Goal: Task Accomplishment & Management: Manage account settings

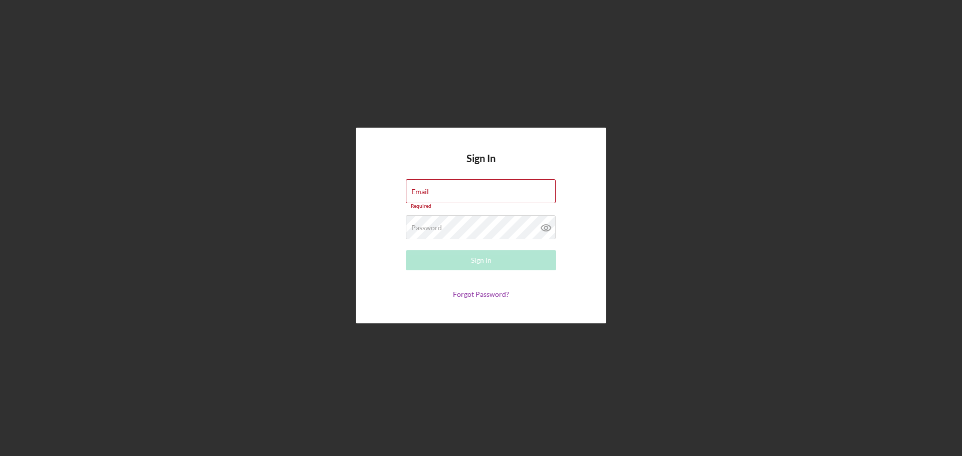
type input "[EMAIL_ADDRESS][DOMAIN_NAME]"
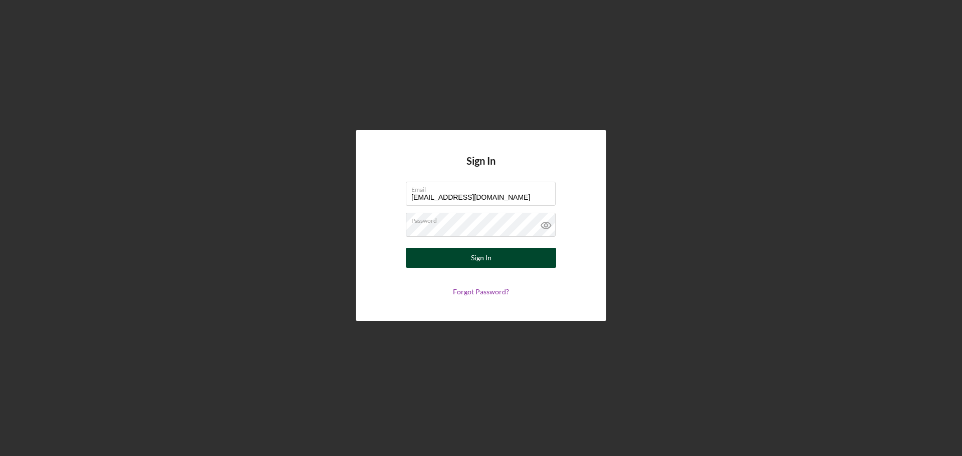
click at [527, 261] on button "Sign In" at bounding box center [481, 258] width 150 height 20
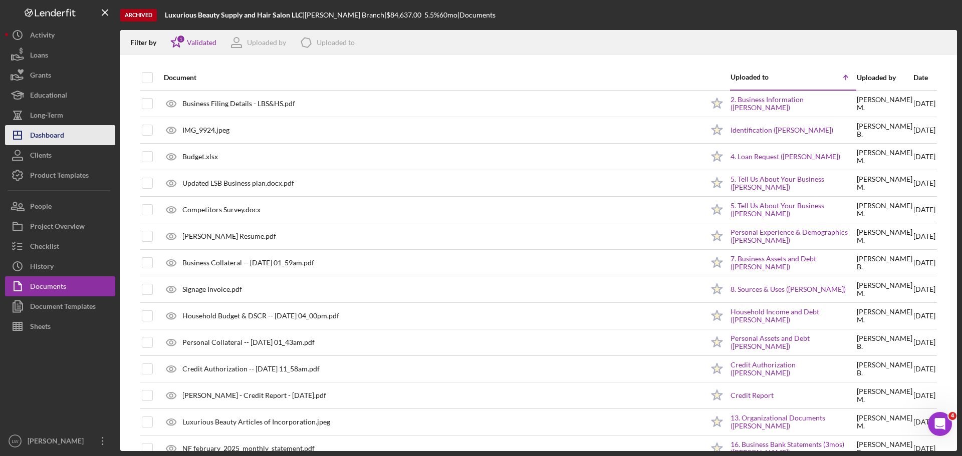
click at [39, 131] on div "Dashboard" at bounding box center [47, 136] width 34 height 23
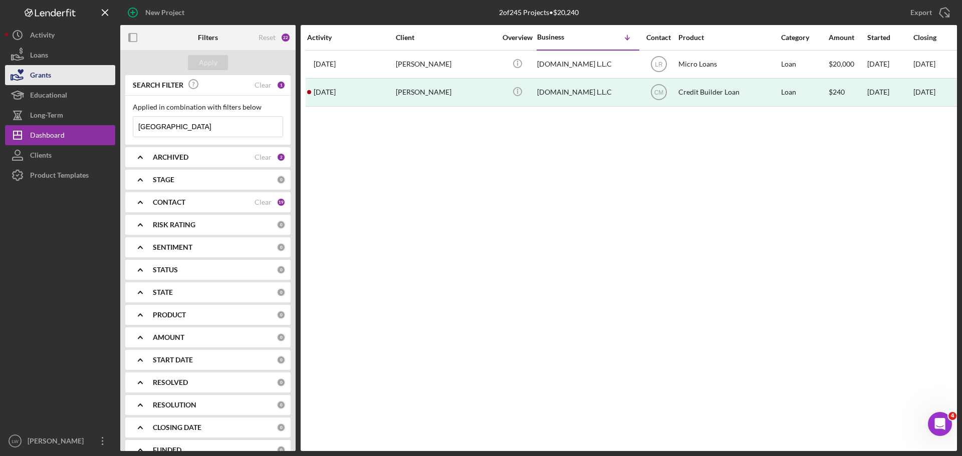
drag, startPoint x: 208, startPoint y: 134, endPoint x: 59, endPoint y: 71, distance: 161.8
click at [60, 71] on div "New Project 2 of 245 Projects • $20,240 [PERSON_NAME] Export Icon/Export Filter…" at bounding box center [481, 225] width 952 height 451
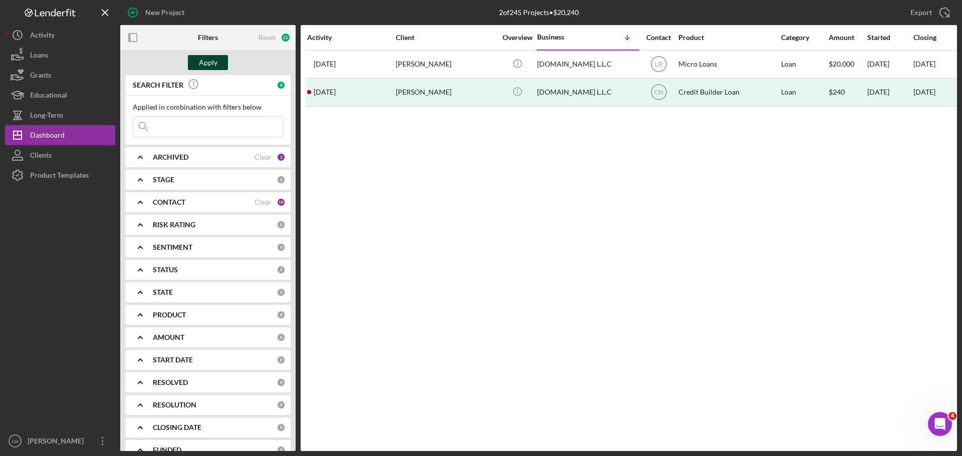
click at [213, 65] on div "Apply" at bounding box center [208, 62] width 19 height 15
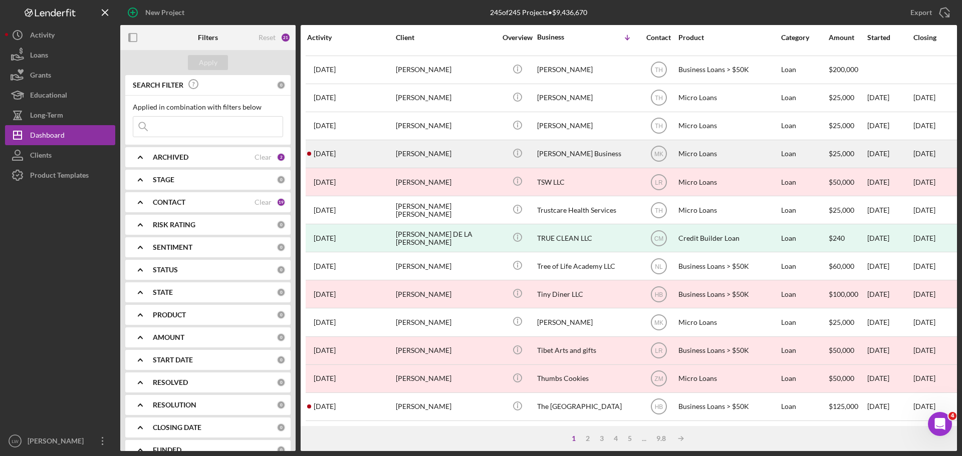
scroll to position [339, 0]
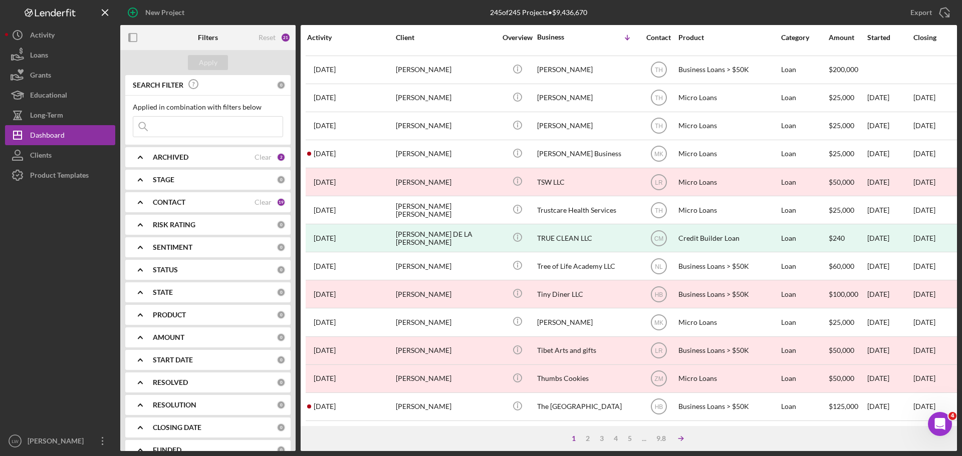
click at [683, 440] on icon "Icon/Table Sort Arrow" at bounding box center [681, 439] width 20 height 20
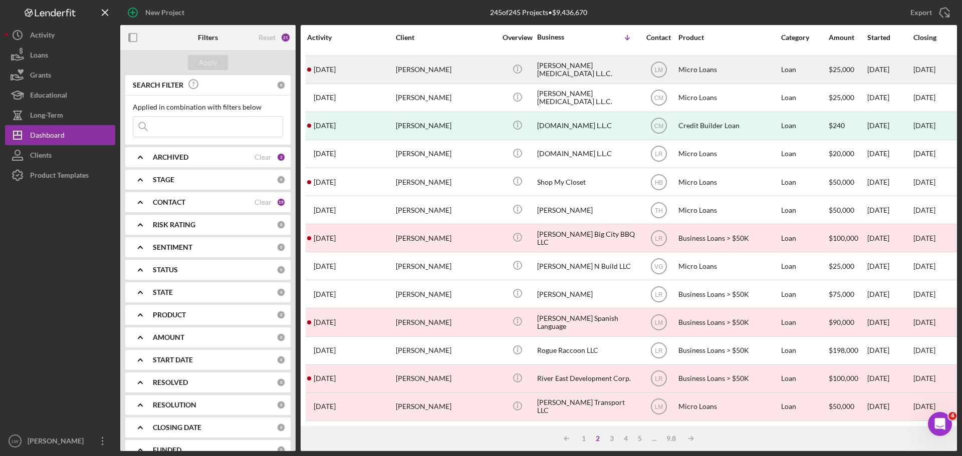
click at [553, 60] on div "[PERSON_NAME] [MEDICAL_DATA] L.L.C." at bounding box center [587, 70] width 100 height 27
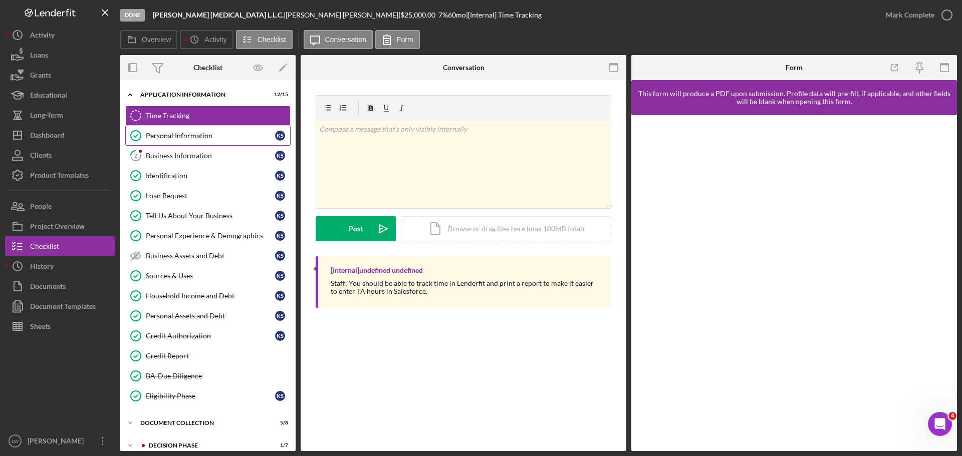
click at [150, 136] on div "Personal Information" at bounding box center [210, 136] width 129 height 8
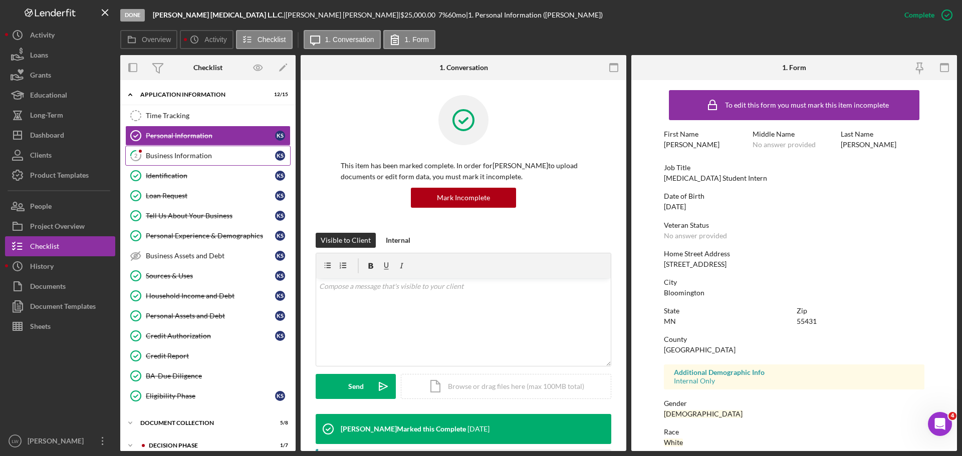
click at [172, 159] on div "Business Information" at bounding box center [210, 156] width 129 height 8
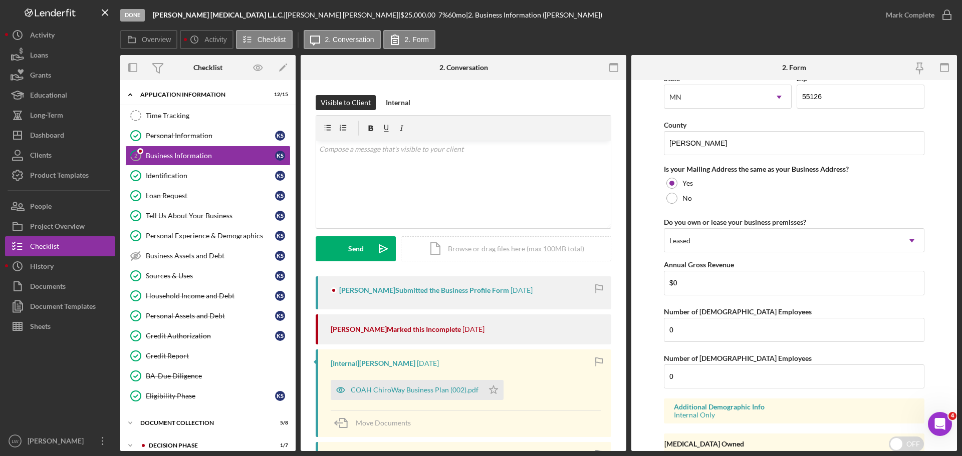
scroll to position [701, 0]
click at [44, 136] on div "Dashboard" at bounding box center [47, 136] width 34 height 23
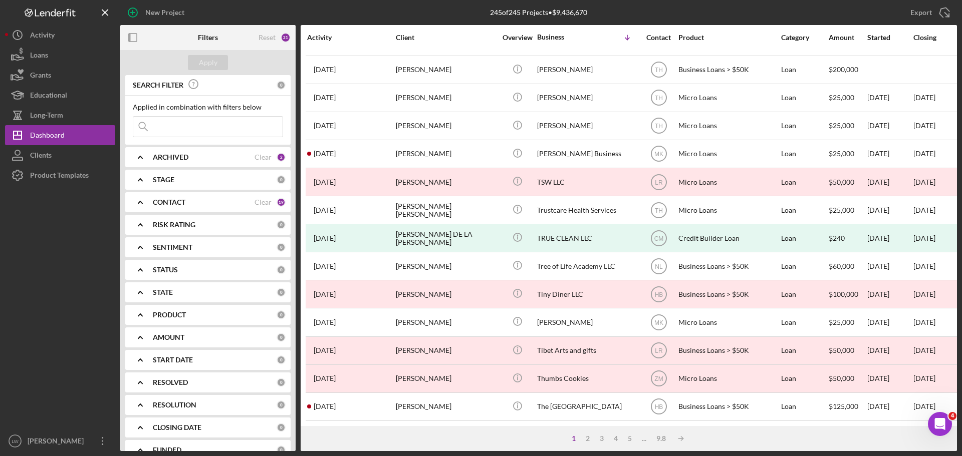
scroll to position [335, 0]
click at [682, 440] on icon "Icon/Table Sort Arrow" at bounding box center [681, 439] width 20 height 20
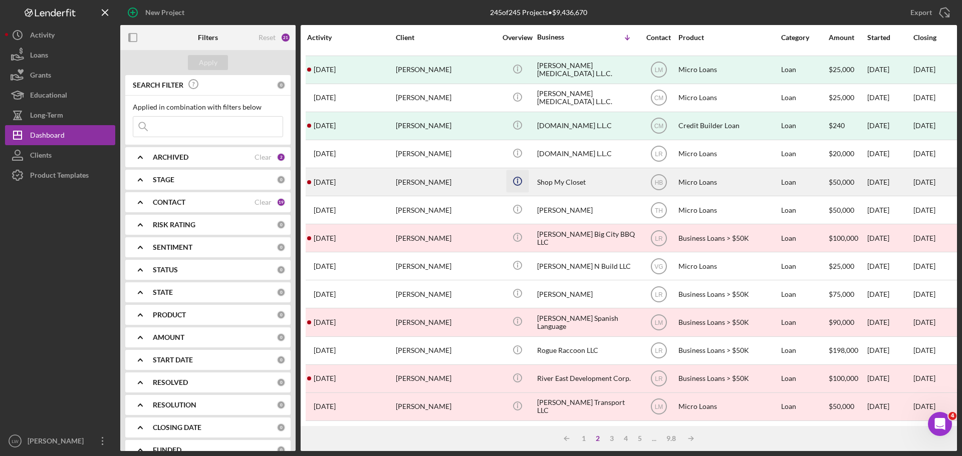
scroll to position [339, 0]
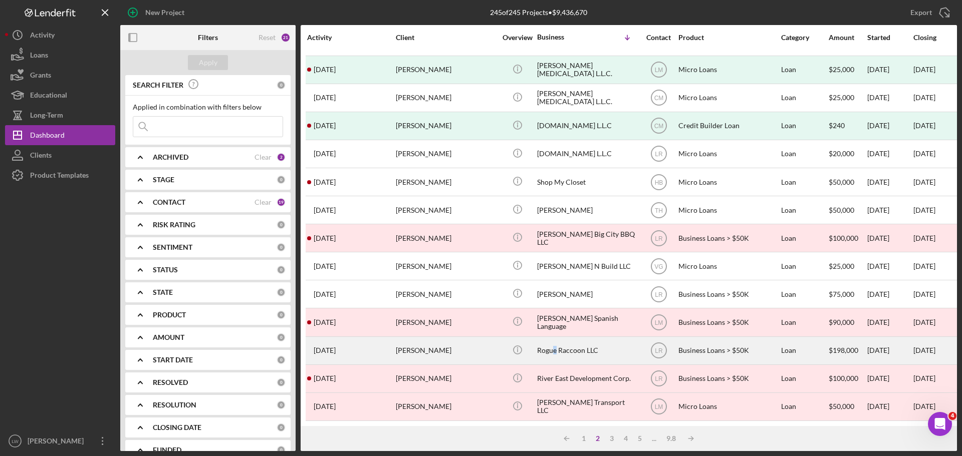
click at [557, 345] on div "Rogue Raccoon LLC" at bounding box center [587, 351] width 100 height 27
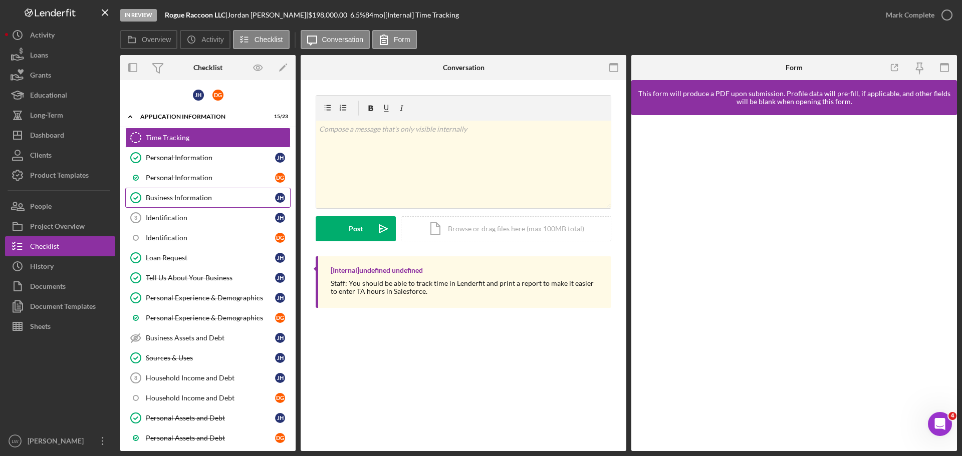
click at [181, 197] on div "Business Information" at bounding box center [210, 198] width 129 height 8
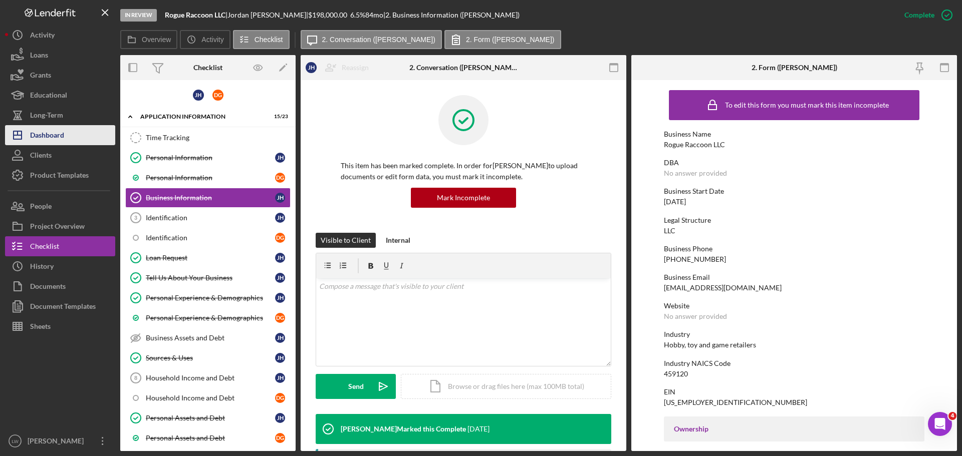
click at [40, 136] on div "Dashboard" at bounding box center [47, 136] width 34 height 23
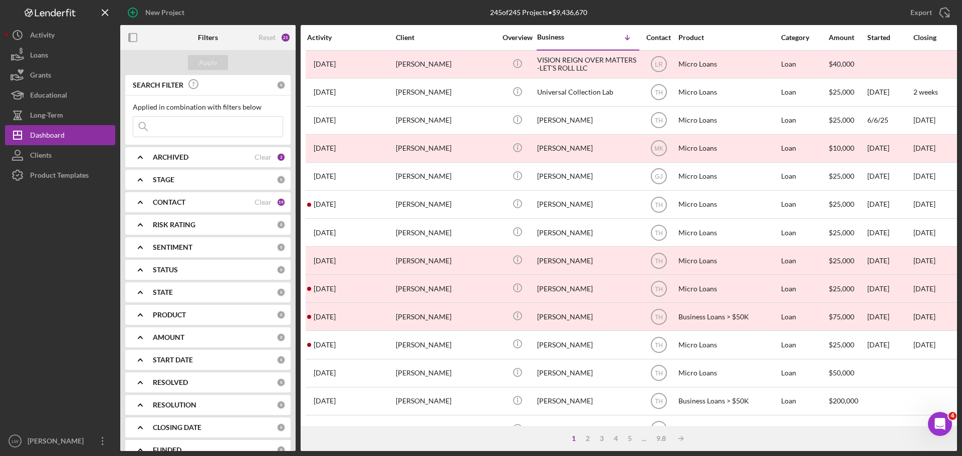
click at [185, 123] on input at bounding box center [207, 127] width 149 height 20
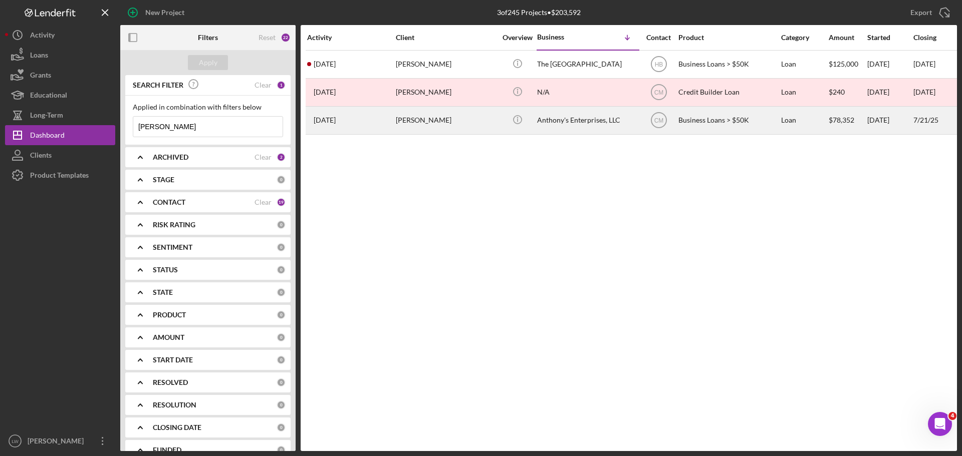
type input "[PERSON_NAME]"
click at [575, 121] on div "Anthony's Enterprises, LLC" at bounding box center [587, 120] width 100 height 27
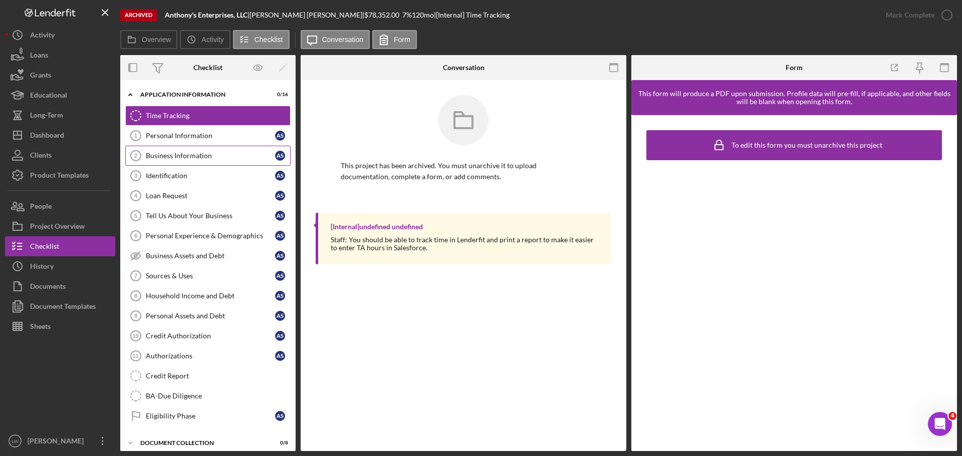
click at [166, 159] on div "Business Information" at bounding box center [210, 156] width 129 height 8
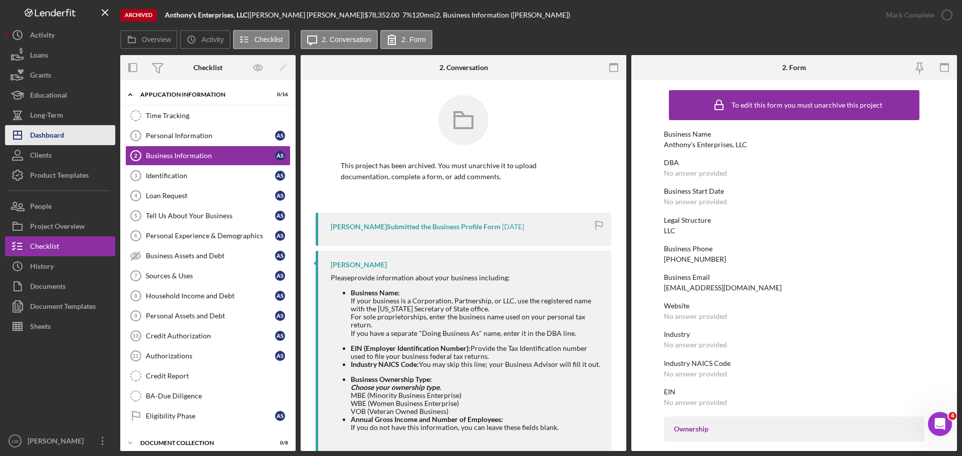
click at [47, 133] on div "Dashboard" at bounding box center [47, 136] width 34 height 23
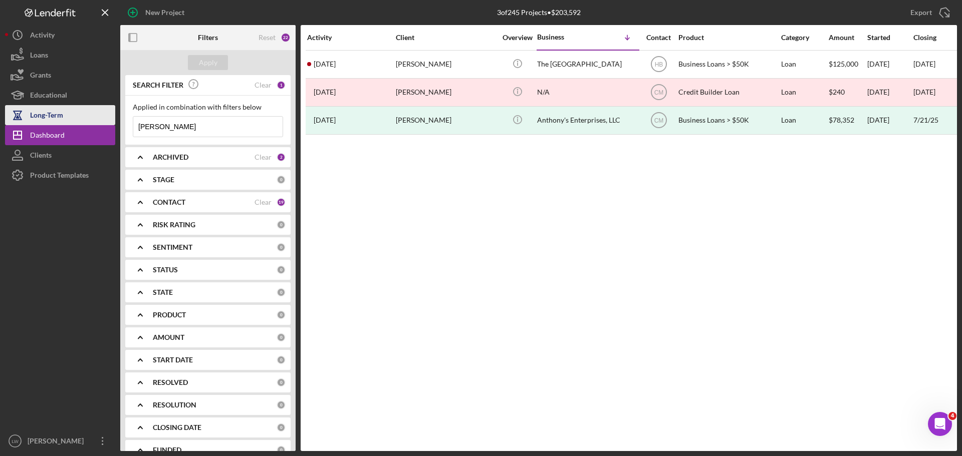
drag, startPoint x: 184, startPoint y: 130, endPoint x: 0, endPoint y: 101, distance: 186.7
click at [8, 122] on div "New Project 3 of 245 Projects • $203,592 [PERSON_NAME] Export Icon/Export Filte…" at bounding box center [481, 225] width 952 height 451
